Goal: Task Accomplishment & Management: Manage account settings

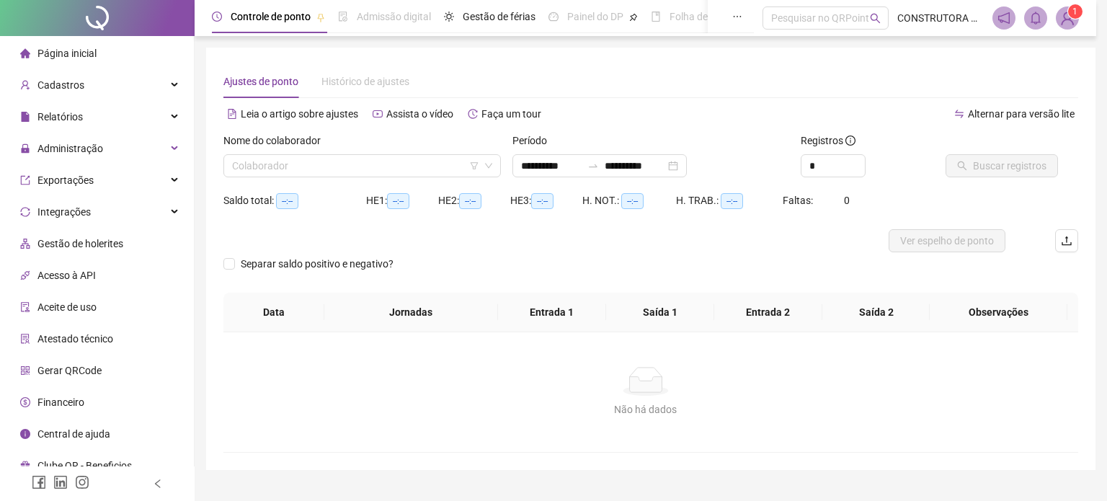
type input "**********"
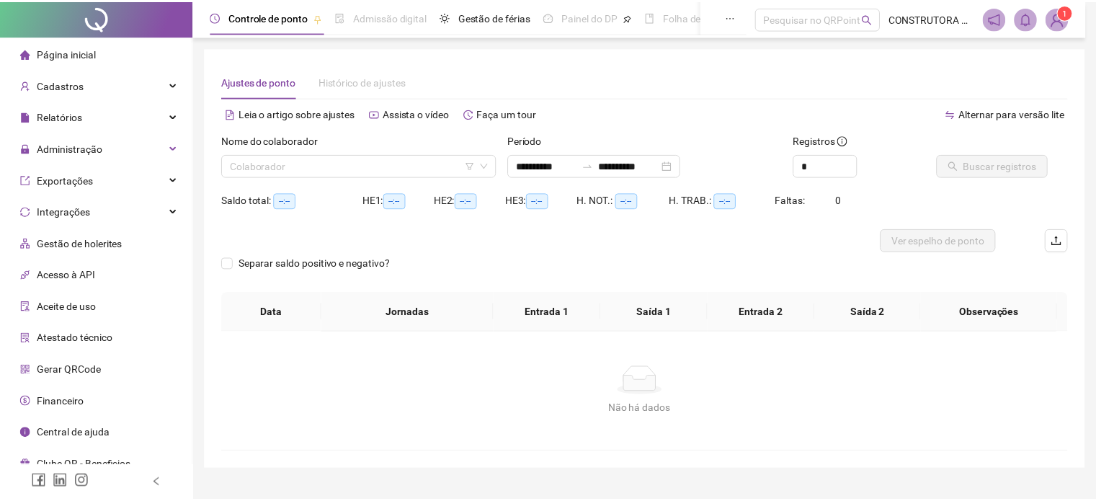
scroll to position [30, 0]
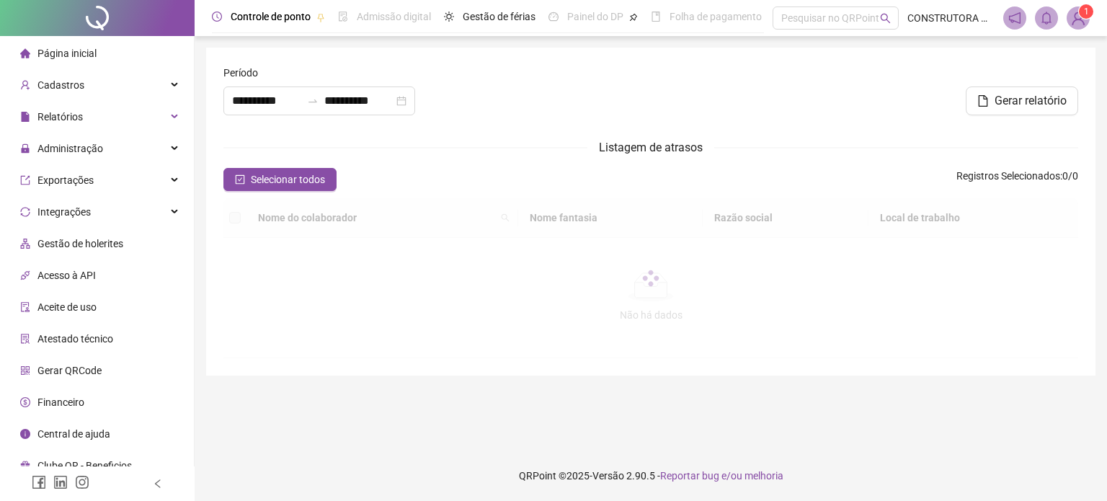
type input "**********"
